Goal: Task Accomplishment & Management: Manage account settings

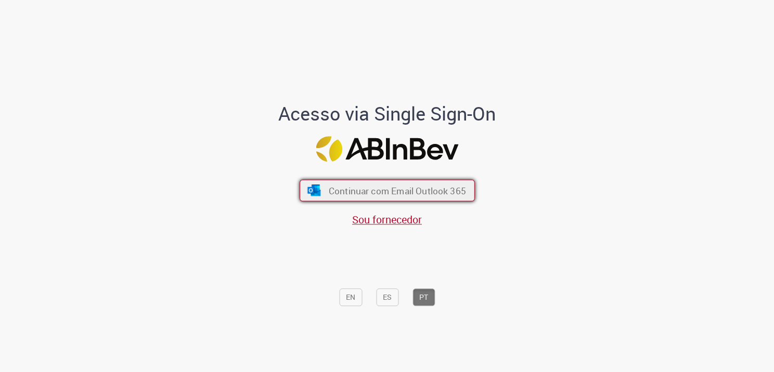
click at [379, 195] on span "Continuar com Email Outlook 365" at bounding box center [396, 191] width 137 height 12
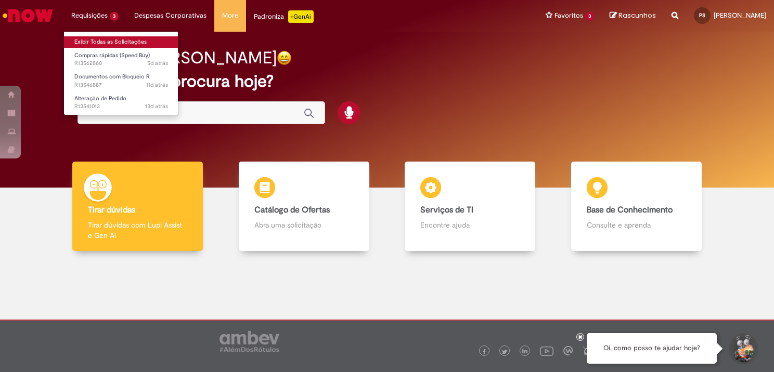
click at [115, 40] on link "Exibir Todas as Solicitações" at bounding box center [121, 41] width 114 height 11
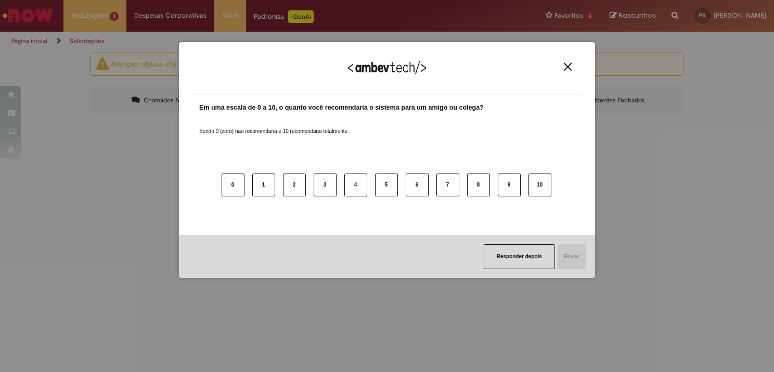
click at [569, 72] on div "Agradecemos seu feedback!" at bounding box center [386, 75] width 391 height 41
click at [568, 72] on div "Agradecemos seu feedback!" at bounding box center [386, 75] width 391 height 41
click at [565, 68] on img "Close" at bounding box center [568, 67] width 8 height 8
